Goal: Information Seeking & Learning: Stay updated

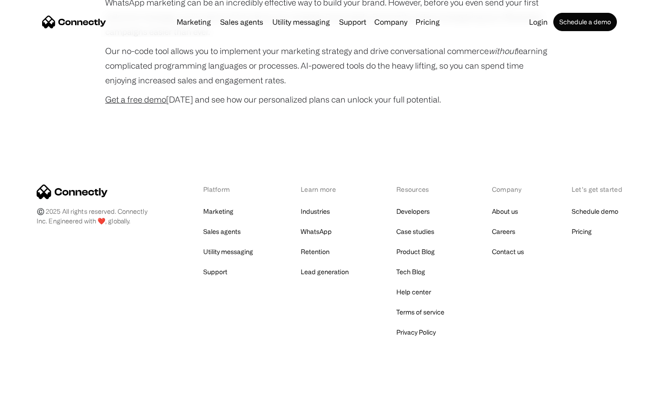
scroll to position [2478, 0]
